Goal: Understand process/instructions

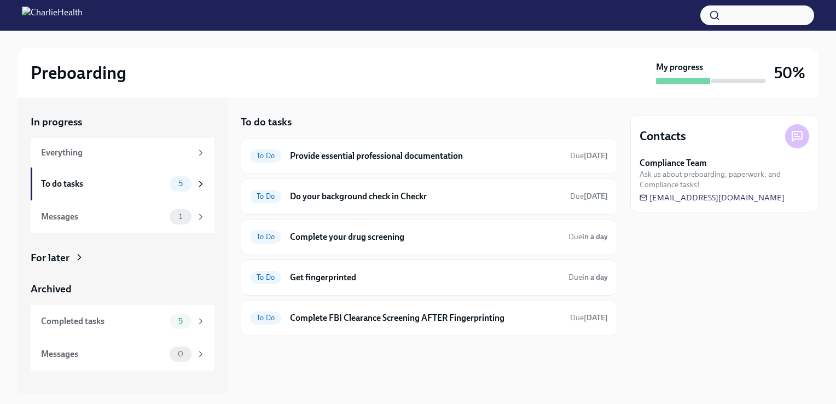
click at [801, 135] on icon at bounding box center [797, 136] width 13 height 13
click at [752, 197] on span "[EMAIL_ADDRESS][DOMAIN_NAME]" at bounding box center [712, 197] width 145 height 11
drag, startPoint x: 710, startPoint y: 329, endPoint x: 634, endPoint y: 327, distance: 76.6
click at [708, 329] on div "Contacts Compliance Team Ask us about preboarding, paperwork, and Compliance ta…" at bounding box center [725, 245] width 188 height 296
drag, startPoint x: 803, startPoint y: 199, endPoint x: 656, endPoint y: 204, distance: 146.8
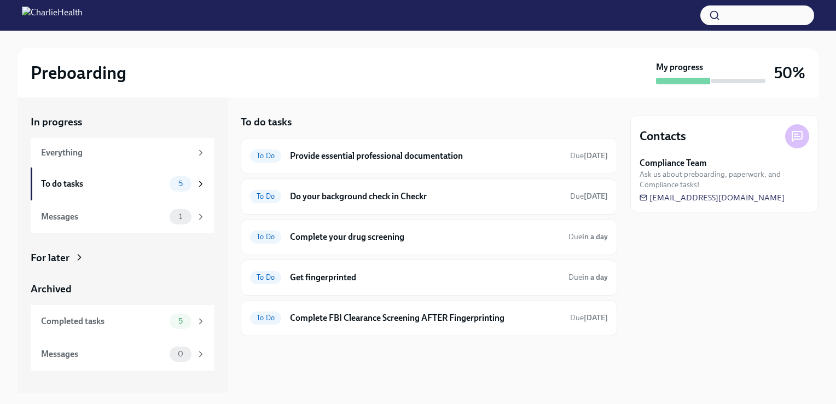
click at [656, 204] on div "Contacts Compliance Team Ask us about preboarding, paperwork, and Compliance ta…" at bounding box center [725, 163] width 188 height 97
click at [437, 200] on h6 "Do your background check in Checkr" at bounding box center [425, 196] width 271 height 12
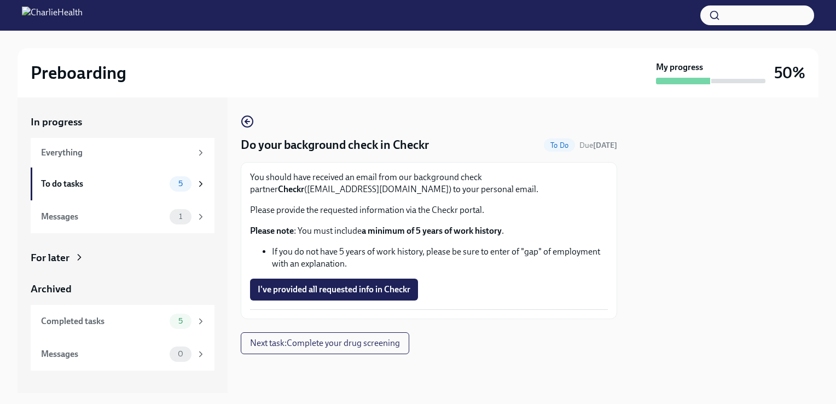
click at [475, 181] on p "You should have received an email from our background check partner Checkr ([EM…" at bounding box center [429, 183] width 358 height 24
click at [242, 119] on circle "button" at bounding box center [247, 121] width 11 height 11
